Goal: Navigation & Orientation: Find specific page/section

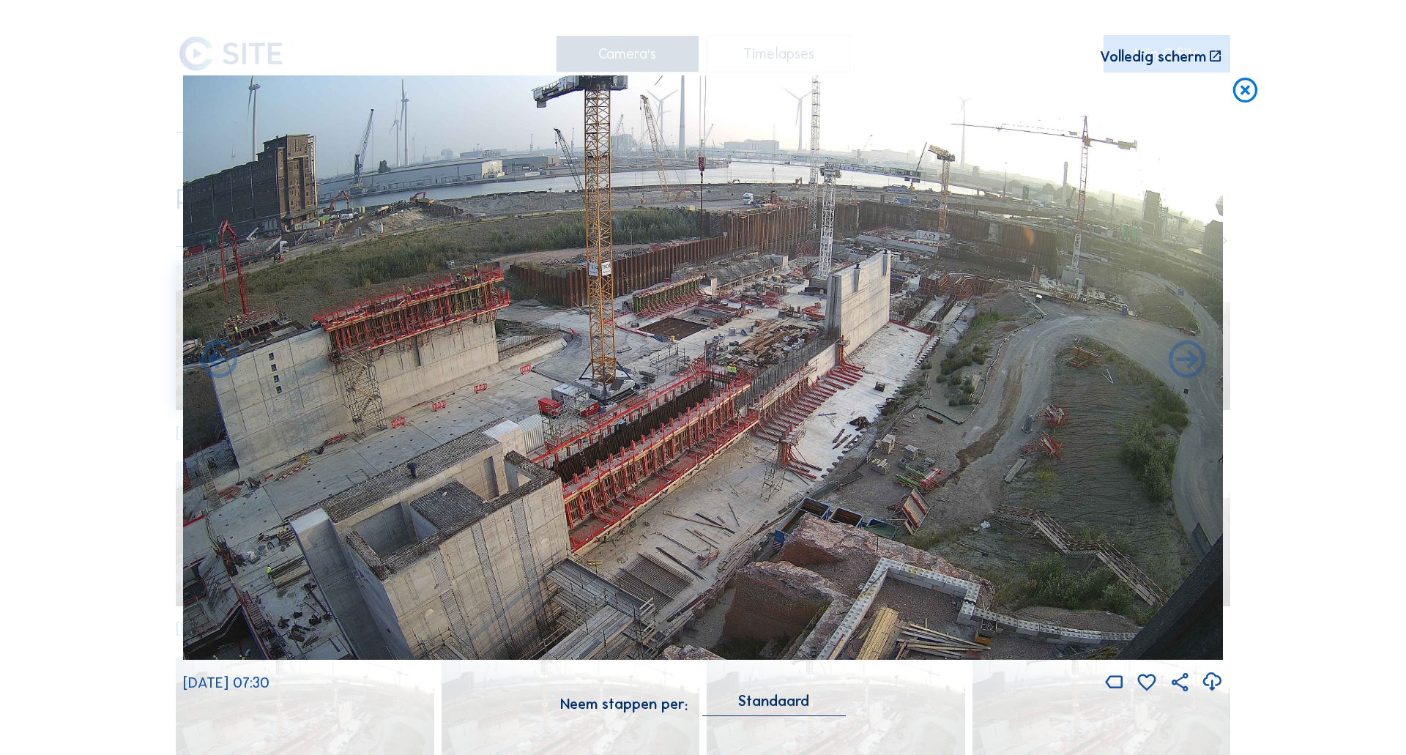
click at [1249, 86] on icon at bounding box center [1244, 90] width 29 height 31
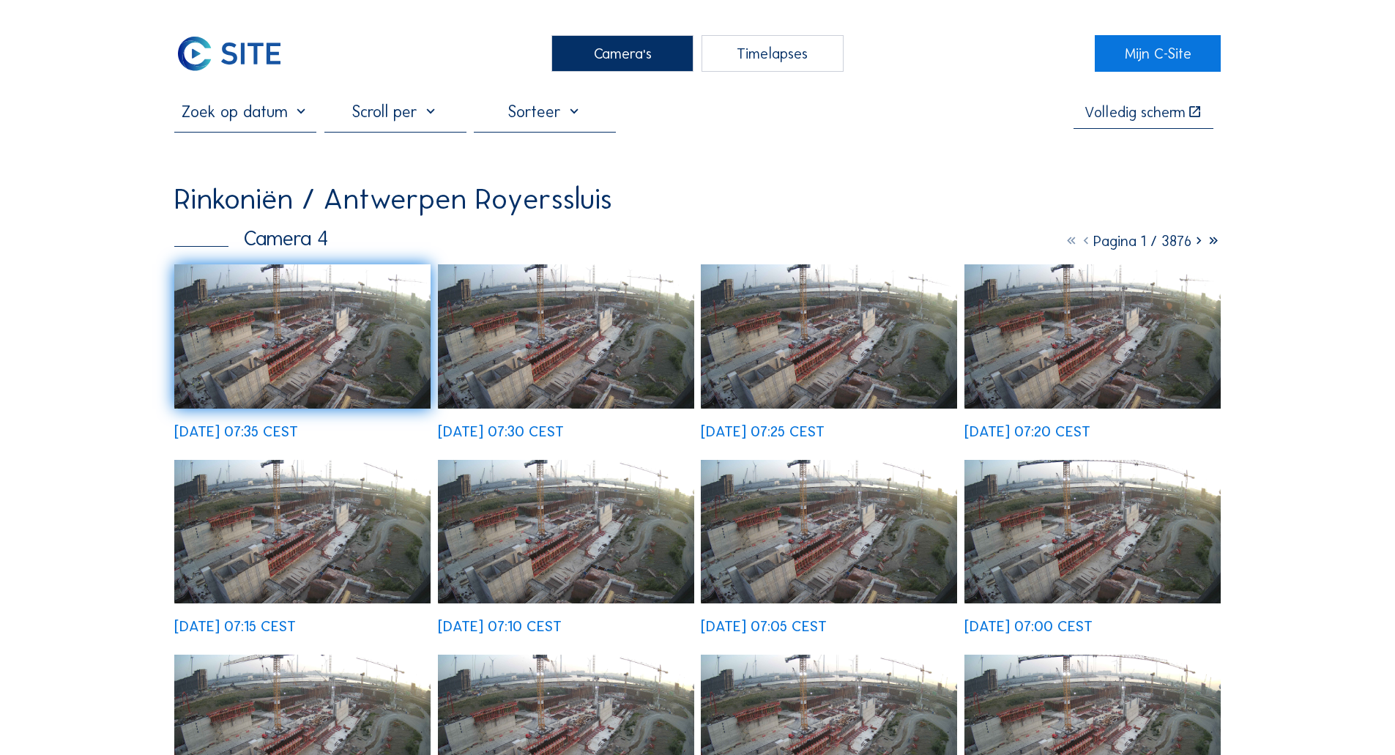
click at [201, 64] on img at bounding box center [229, 53] width 110 height 37
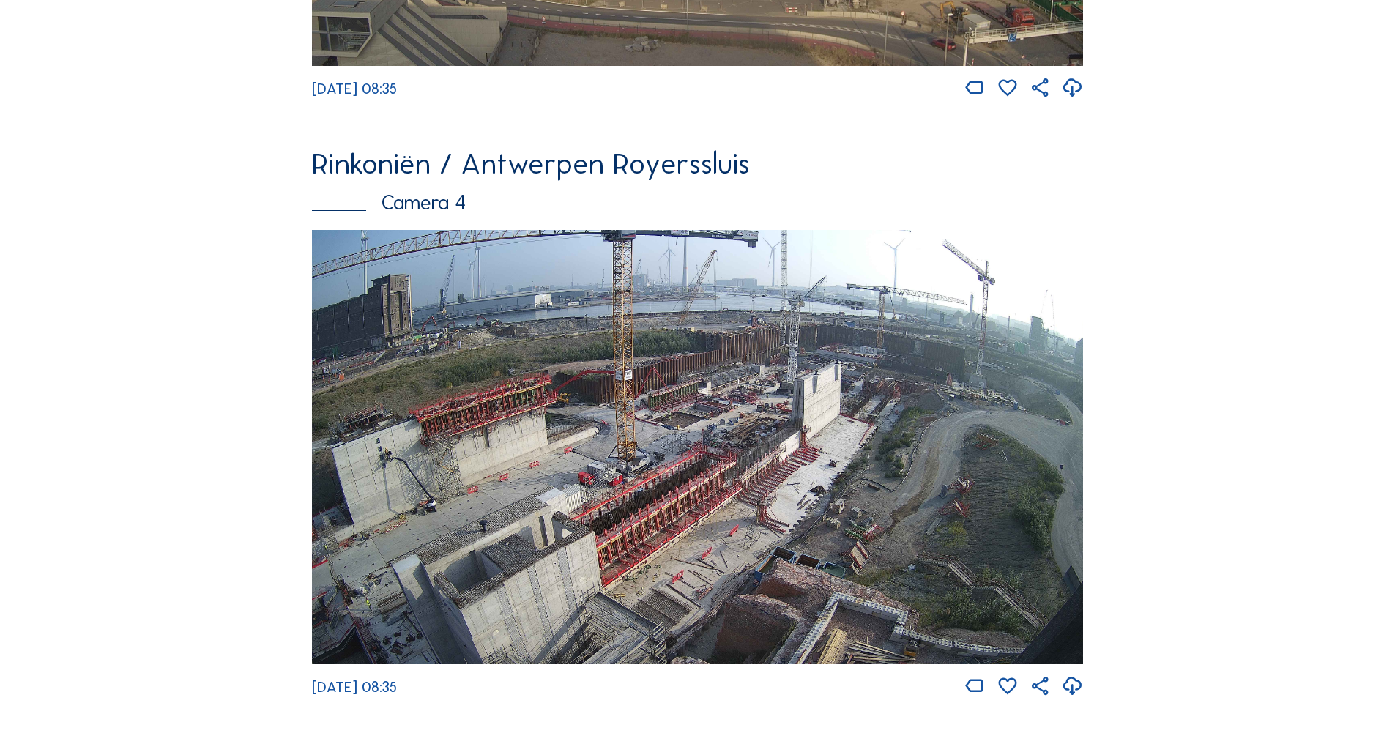
scroll to position [1830, 0]
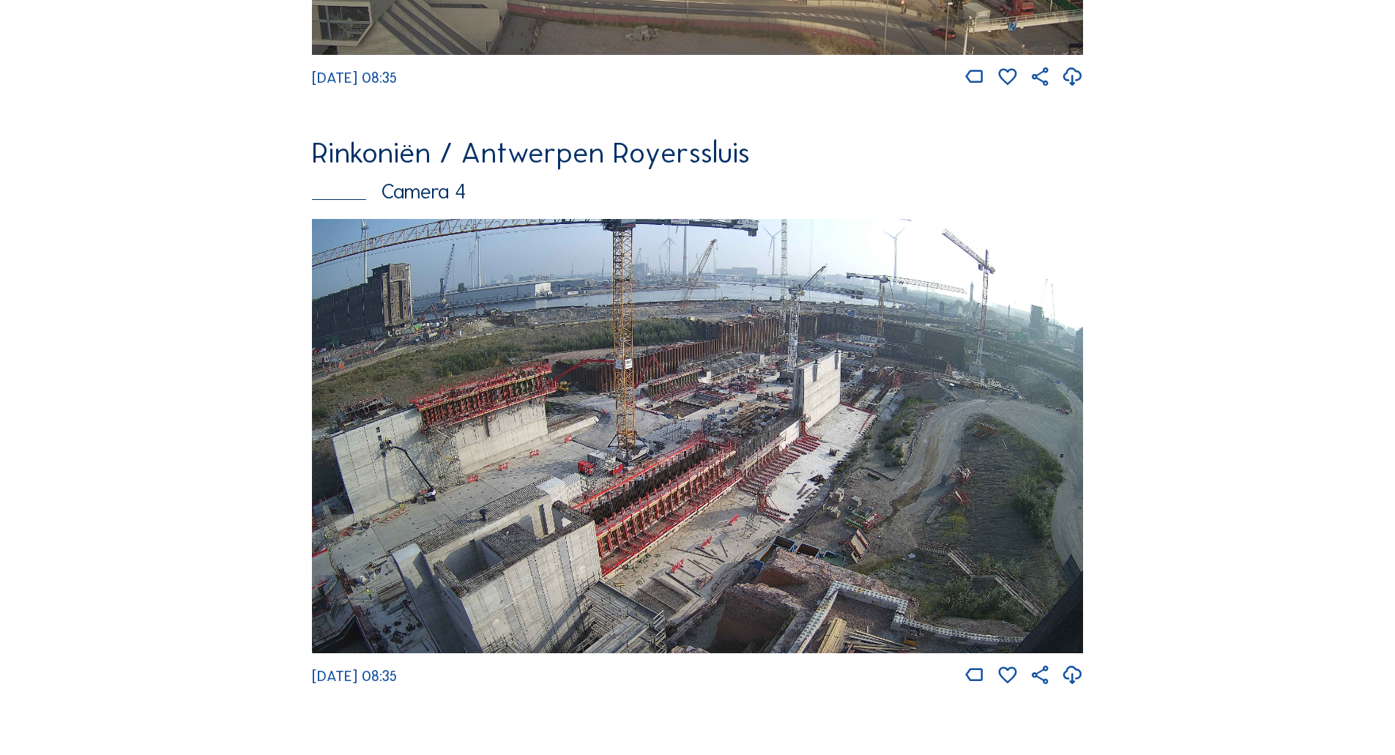
click at [455, 492] on img at bounding box center [697, 436] width 771 height 434
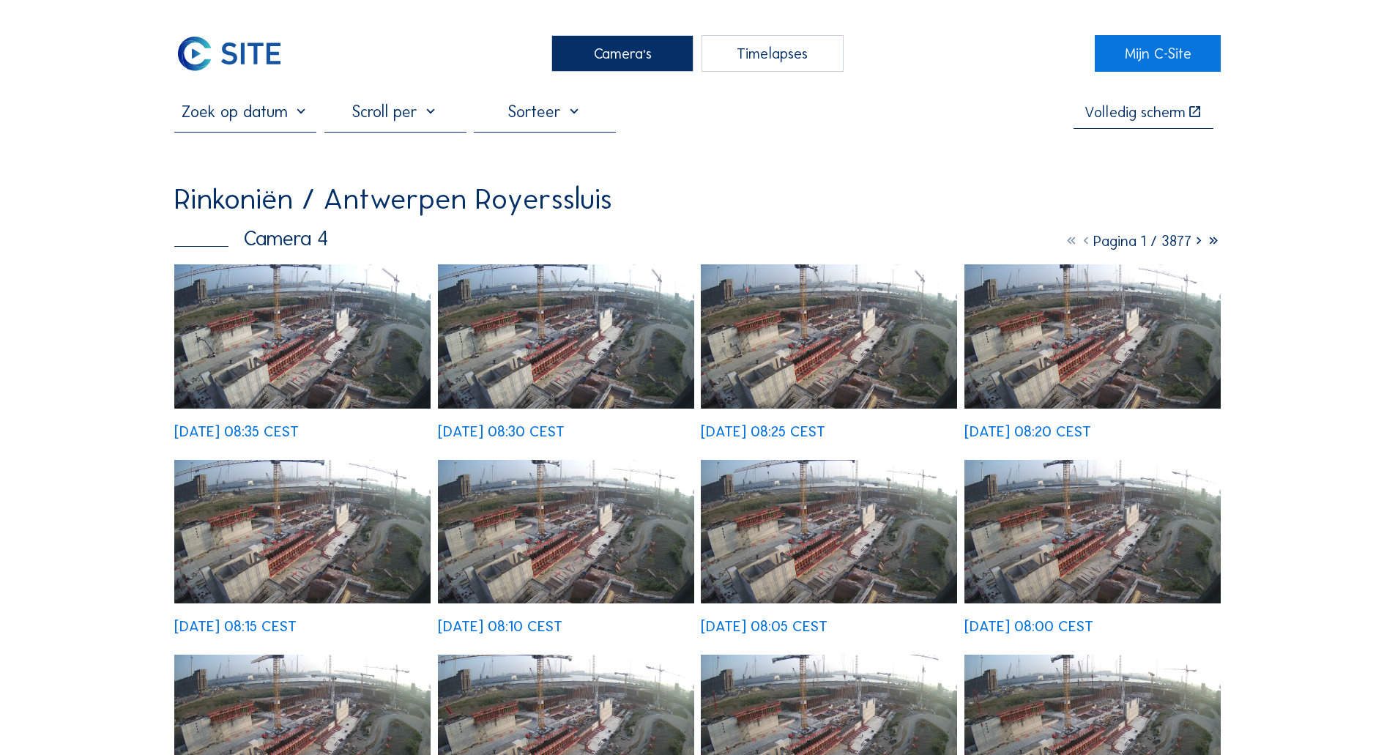
click at [344, 303] on img at bounding box center [302, 336] width 256 height 144
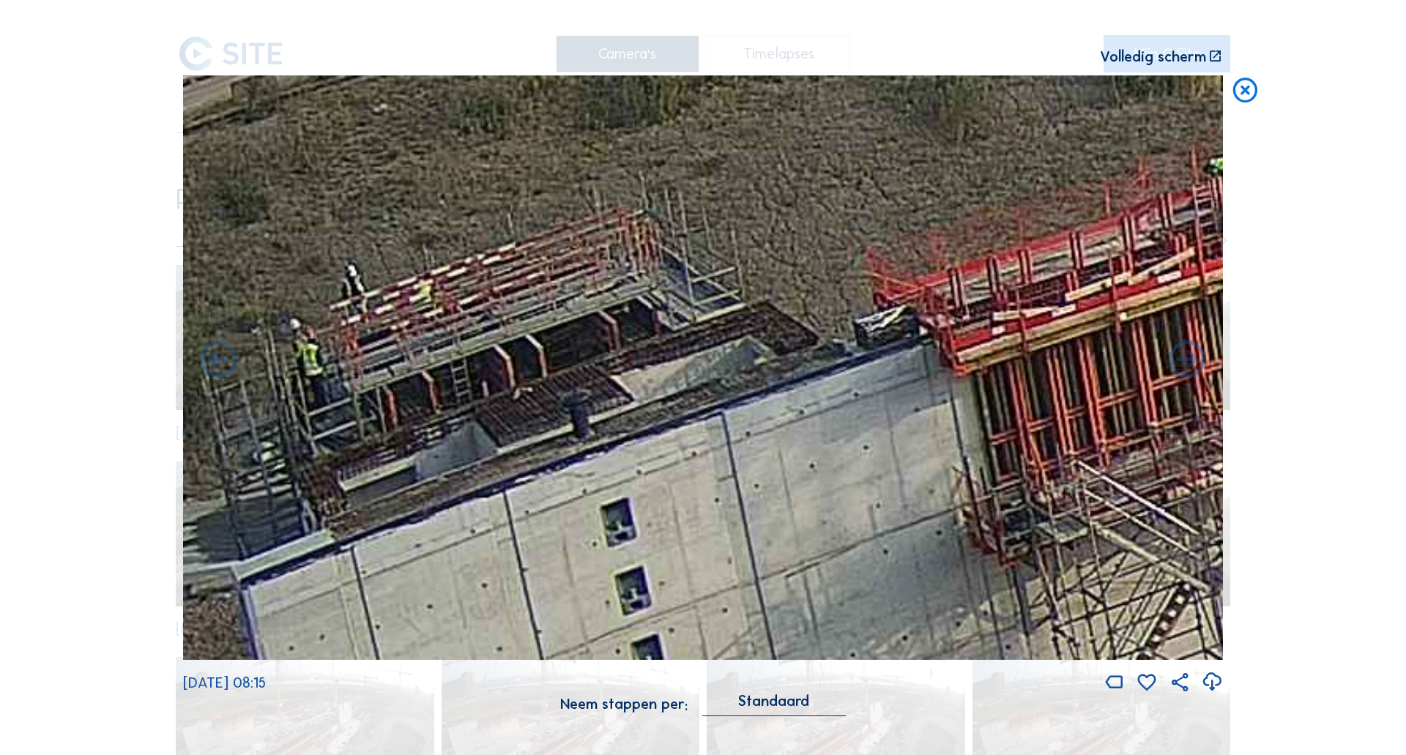
drag, startPoint x: 277, startPoint y: 327, endPoint x: 326, endPoint y: 354, distance: 55.4
click at [326, 354] on img at bounding box center [703, 367] width 1040 height 585
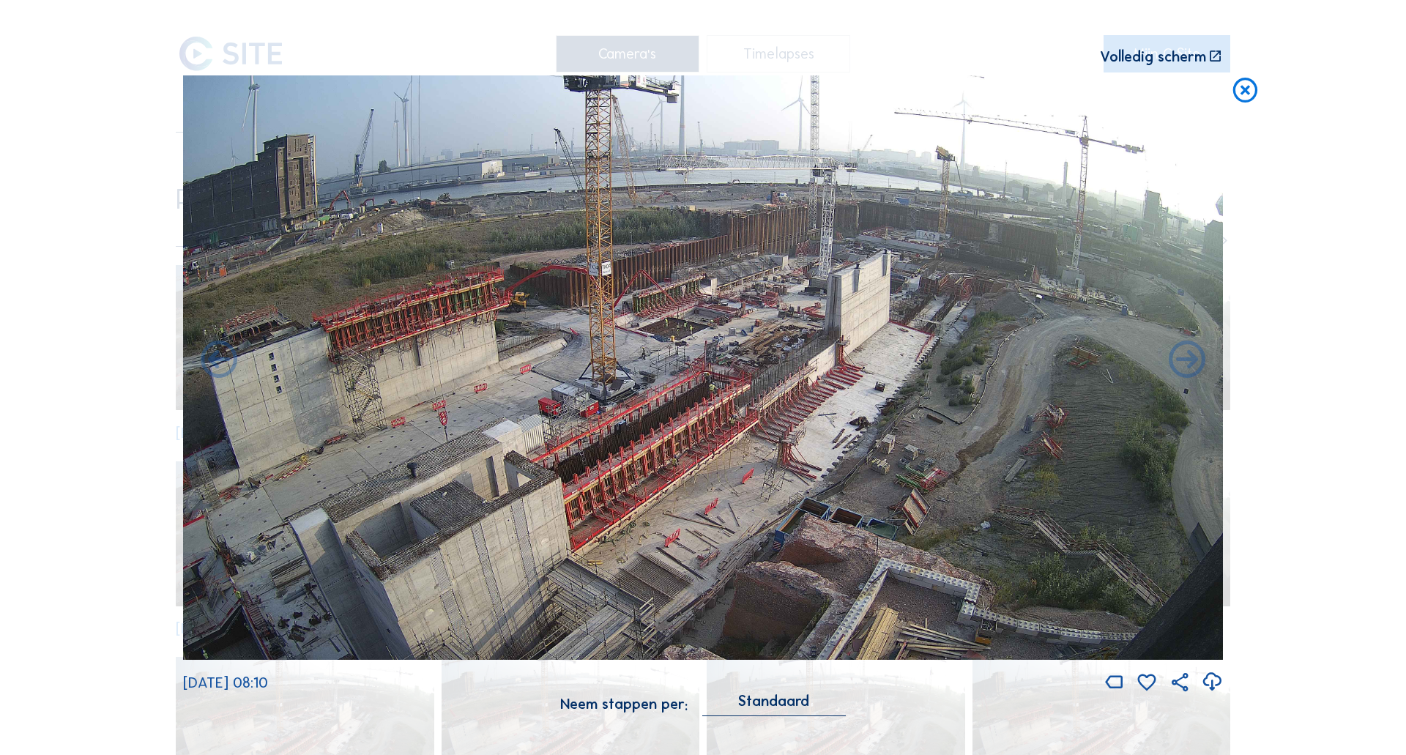
click at [117, 278] on div "Scroll om door de tijd te reizen | Druk op de 'Alt'-[PERSON_NAME] + scroll om t…" at bounding box center [703, 377] width 1406 height 755
